Goal: Complete application form

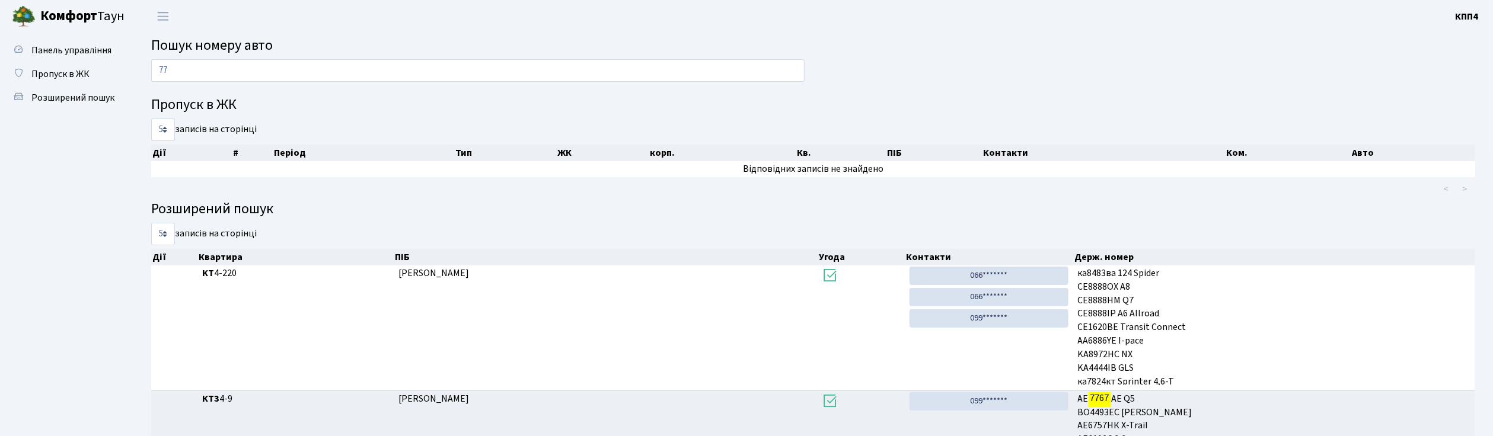
type input "7"
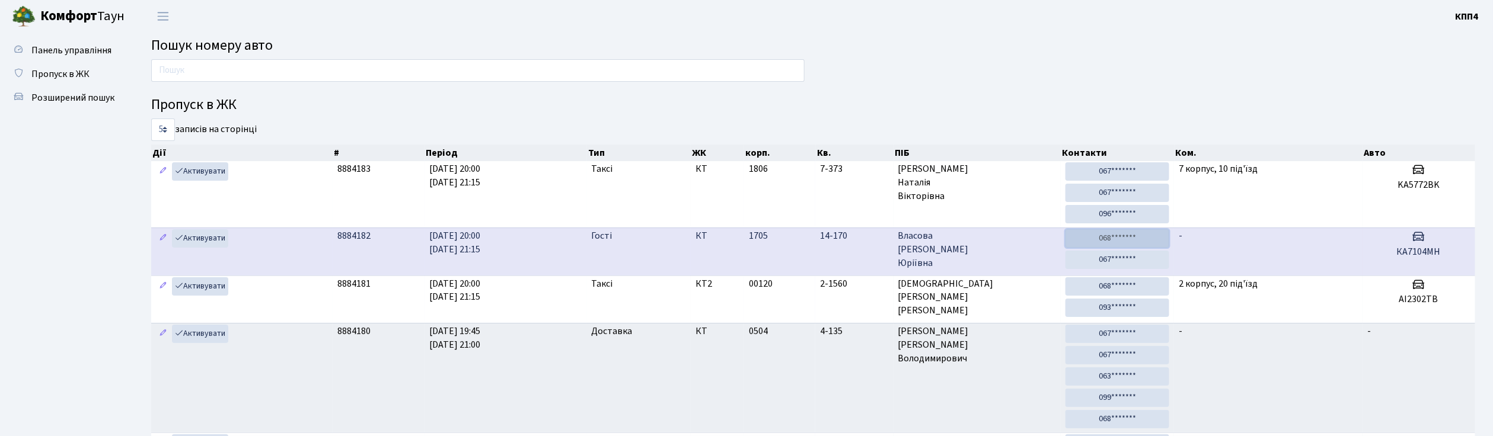
drag, startPoint x: 1097, startPoint y: 233, endPoint x: 1080, endPoint y: 234, distance: 16.6
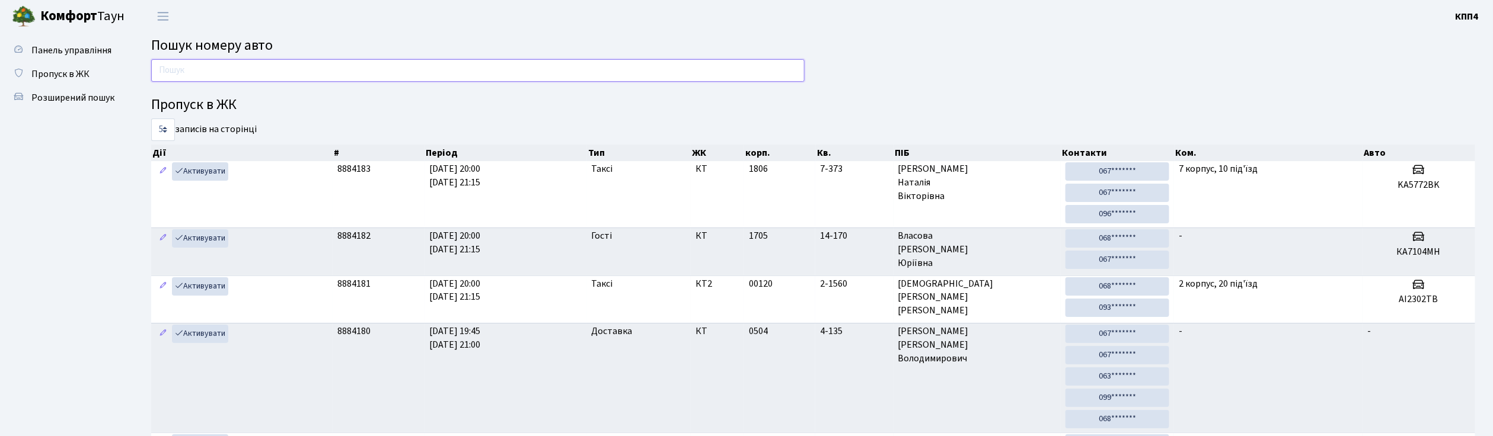
drag, startPoint x: 1080, startPoint y: 234, endPoint x: 176, endPoint y: 58, distance: 921.1
click at [176, 59] on input "text" at bounding box center [477, 70] width 653 height 23
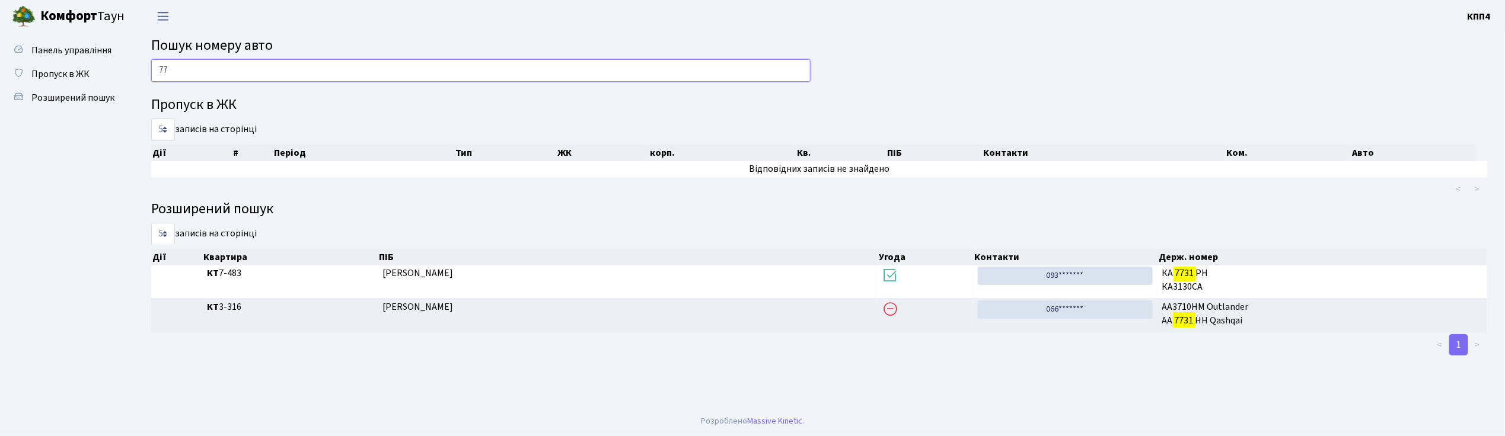
type input "7"
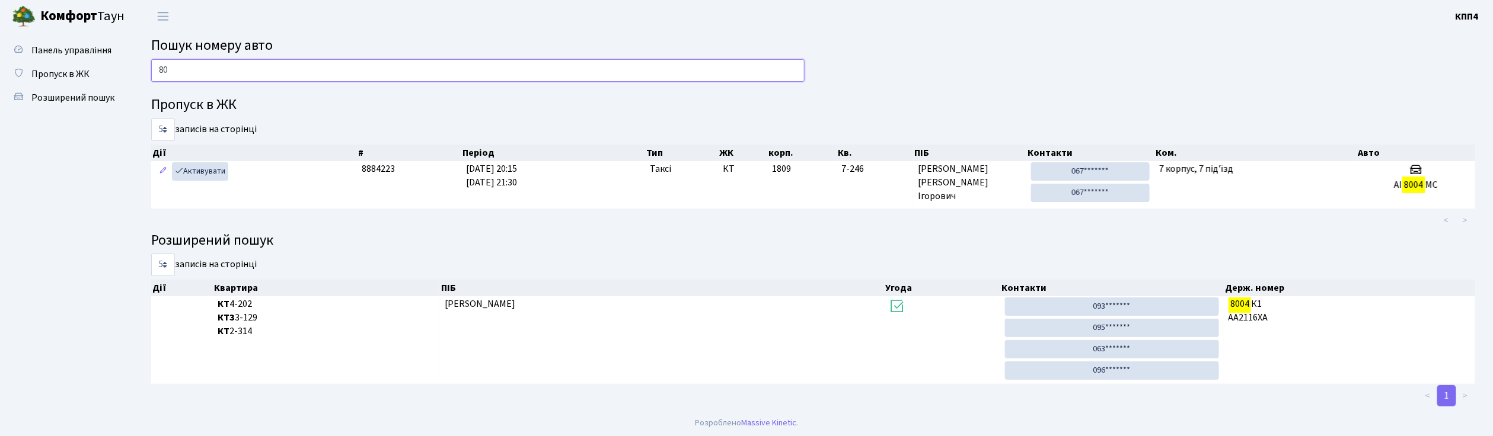
type input "8"
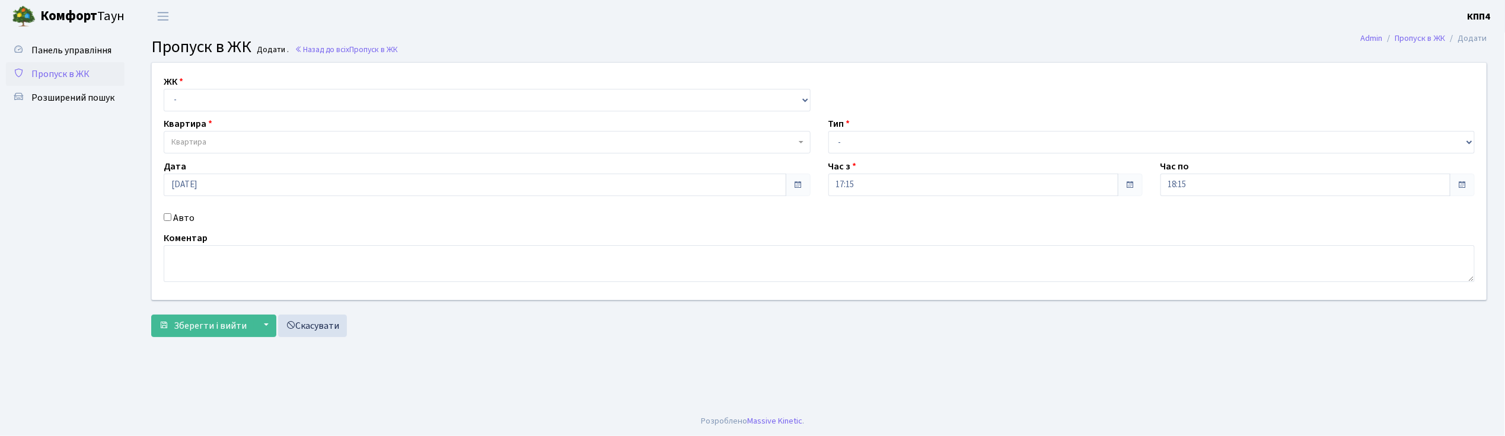
click at [168, 217] on input "Авто" at bounding box center [168, 217] width 8 height 8
checkbox input "true"
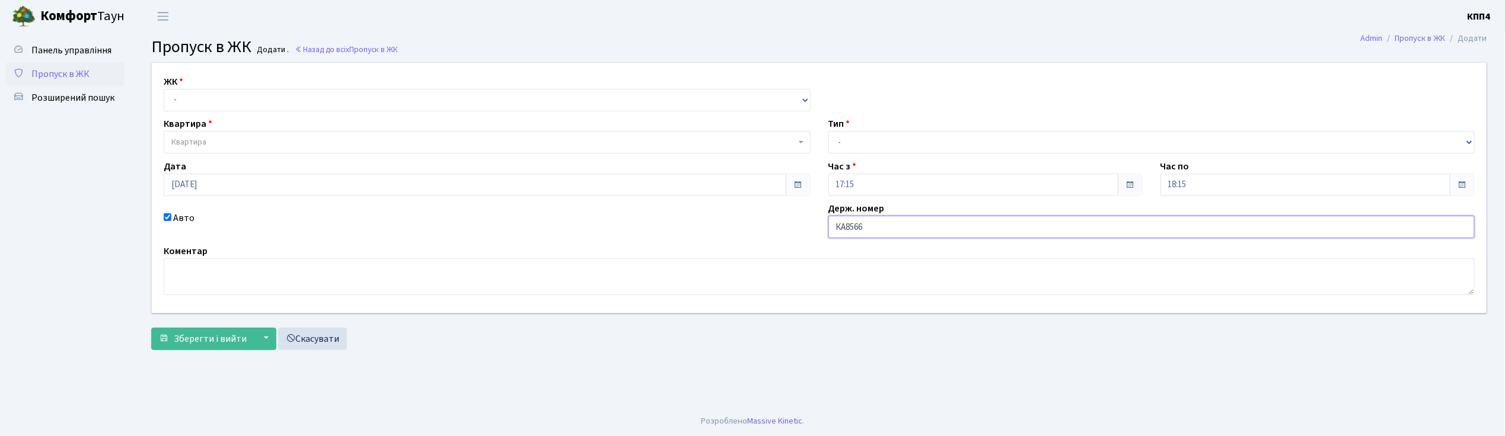
type input "КА8566ІН"
drag, startPoint x: 218, startPoint y: 103, endPoint x: 218, endPoint y: 110, distance: 7.1
click at [218, 103] on select "- КТ, вул. Регенераторна, 4 КТ2, просп. [STREET_ADDRESS] [STREET_ADDRESS] [PERS…" at bounding box center [487, 100] width 647 height 23
select select "271"
click at [164, 89] on select "- КТ, вул. Регенераторна, 4 КТ2, просп. Соборності, 17 КТ3, вул. Березнева, 16 …" at bounding box center [487, 100] width 647 height 23
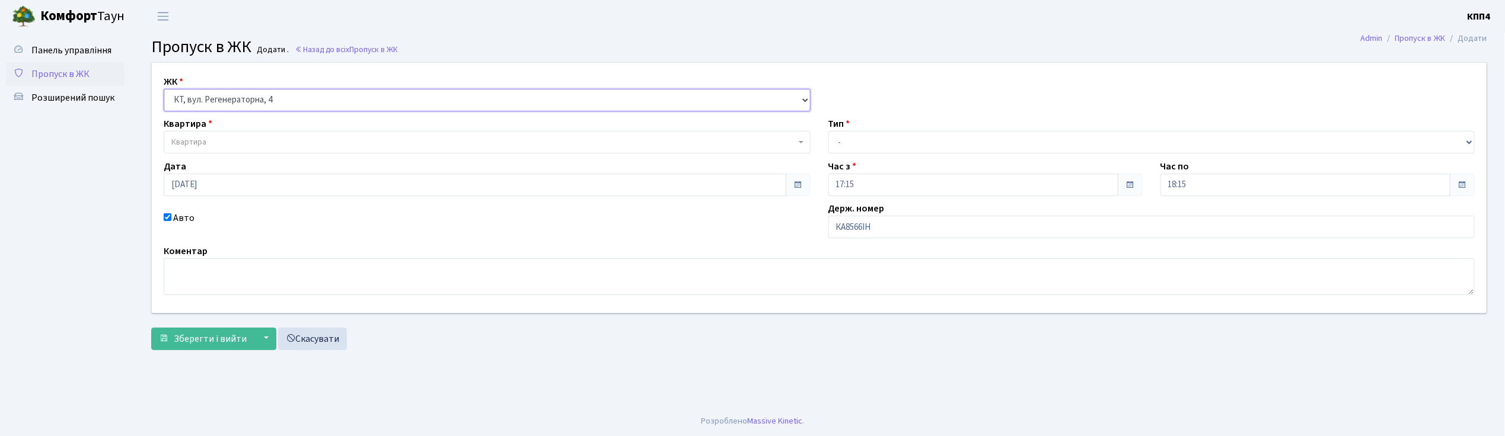
select select
click at [219, 148] on span "Квартира" at bounding box center [483, 142] width 624 height 12
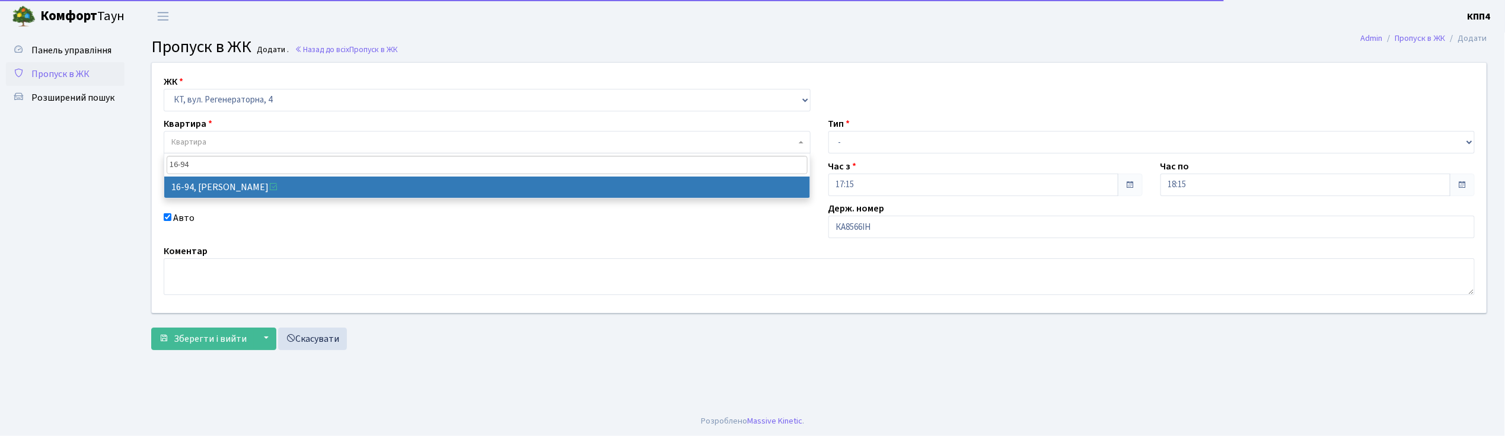
type input "16-94"
select select "8655"
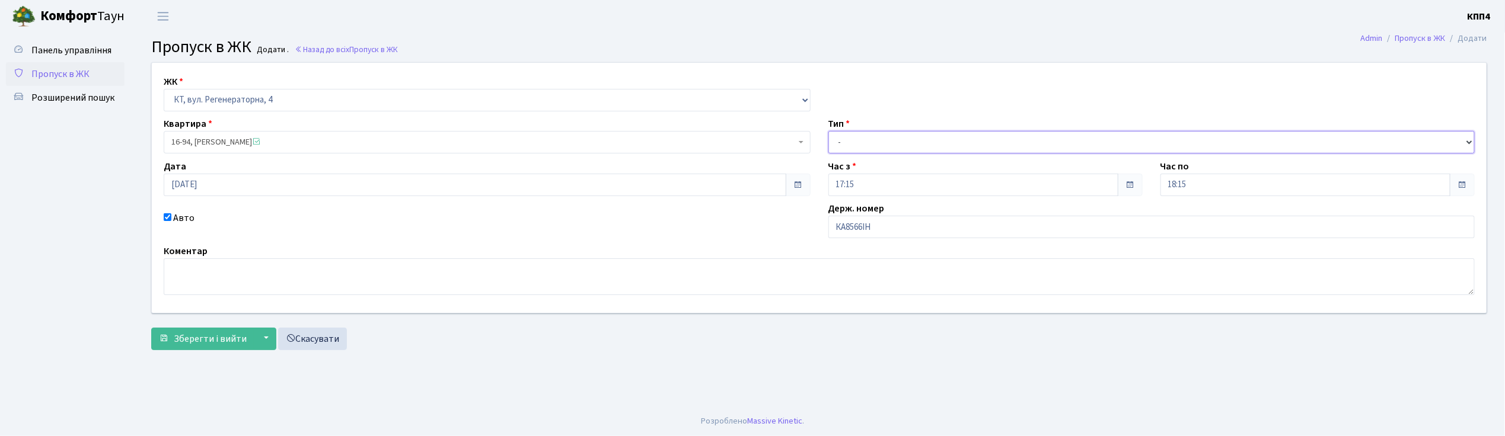
click at [888, 146] on select "- Доставка Таксі Гості Сервіс" at bounding box center [1151, 142] width 647 height 23
select select "3"
click at [828, 131] on select "- Доставка Таксі Гості Сервіс" at bounding box center [1151, 142] width 647 height 23
click at [219, 343] on span "Зберегти і вийти" at bounding box center [210, 339] width 73 height 13
